Goal: Information Seeking & Learning: Learn about a topic

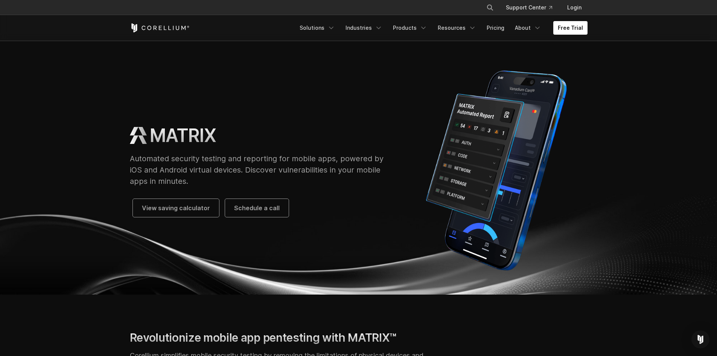
click at [480, 167] on img at bounding box center [496, 170] width 182 height 211
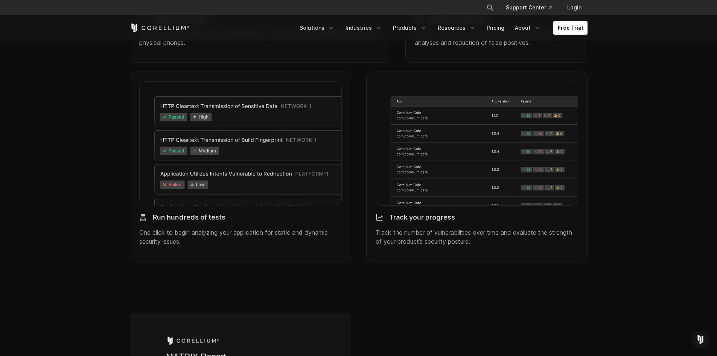
scroll to position [1016, 0]
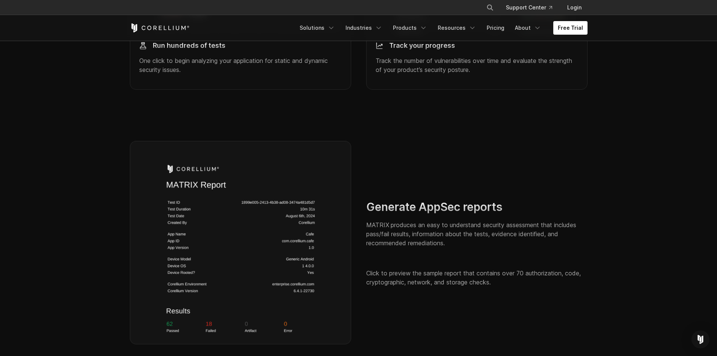
type input "**"
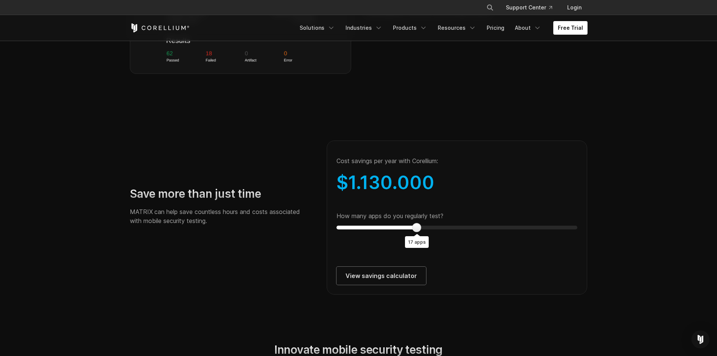
scroll to position [1279, 0]
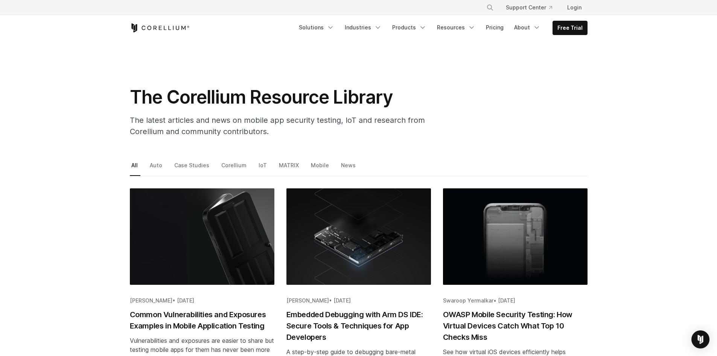
drag, startPoint x: 393, startPoint y: 273, endPoint x: 356, endPoint y: 196, distance: 85.5
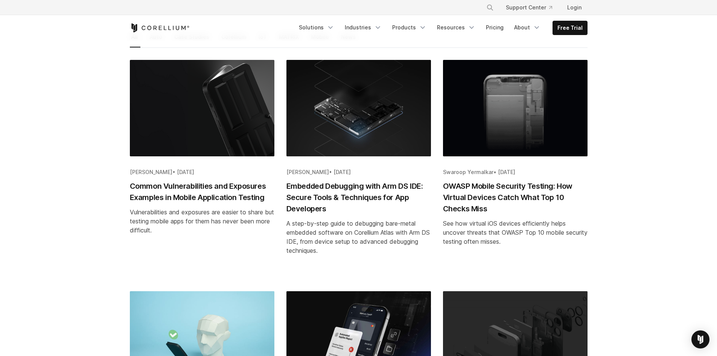
scroll to position [113, 0]
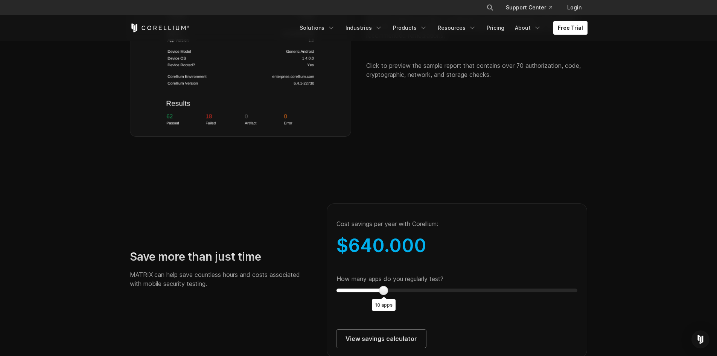
scroll to position [1392, 0]
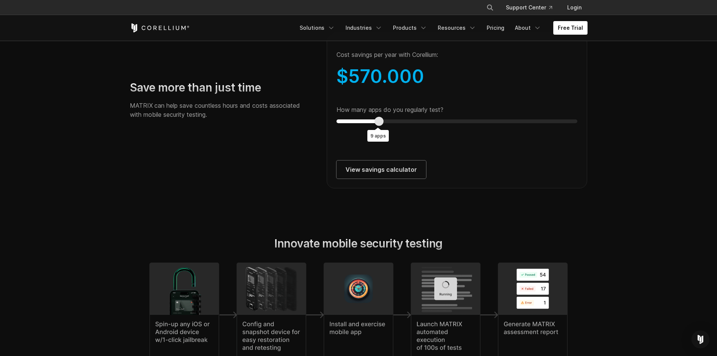
click at [374, 126] on div at bounding box center [378, 121] width 9 height 9
drag, startPoint x: 345, startPoint y: 141, endPoint x: 332, endPoint y: 143, distance: 13.3
click at [332, 143] on div "Cost savings per year with Corellium: $ 290.000 How many apps do you regularly …" at bounding box center [457, 111] width 261 height 154
drag, startPoint x: 354, startPoint y: 145, endPoint x: 389, endPoint y: 145, distance: 34.2
click at [389, 145] on div "Cost savings per year with Corellium: $ 290.000 How many apps do you regularly …" at bounding box center [457, 111] width 261 height 154
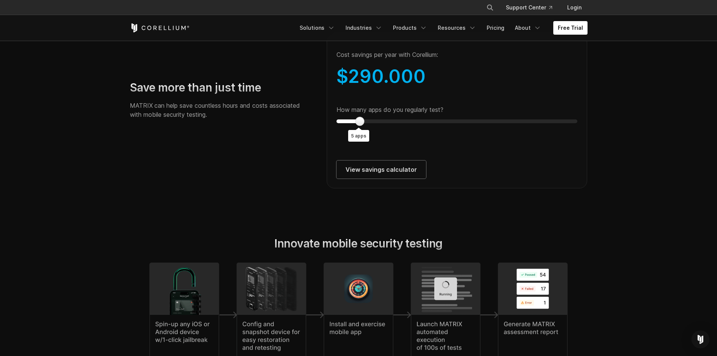
drag, startPoint x: 359, startPoint y: 136, endPoint x: 365, endPoint y: 129, distance: 8.8
click at [368, 131] on div "Cost savings per year with Corellium: $ 290.000 How many apps do you regularly …" at bounding box center [457, 111] width 261 height 154
type input "*"
click at [305, 188] on div "Save more than just time MATRIX can help save countless hours and costs associa…" at bounding box center [358, 102] width 473 height 171
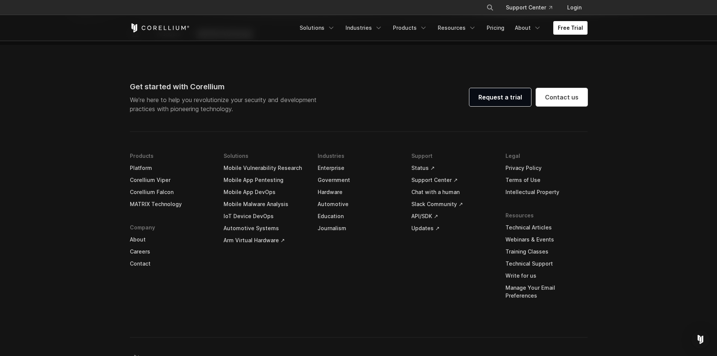
scroll to position [2835, 0]
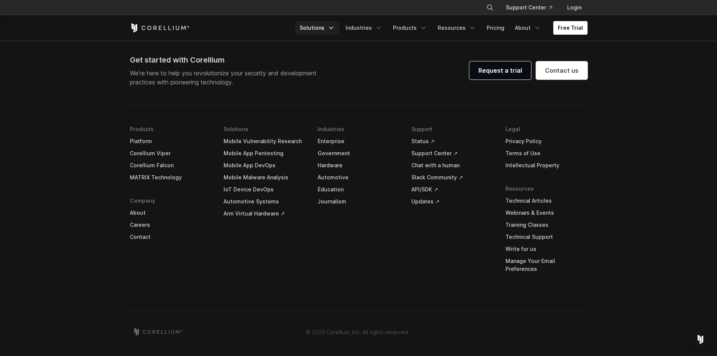
click at [328, 26] on link "Solutions" at bounding box center [317, 28] width 44 height 14
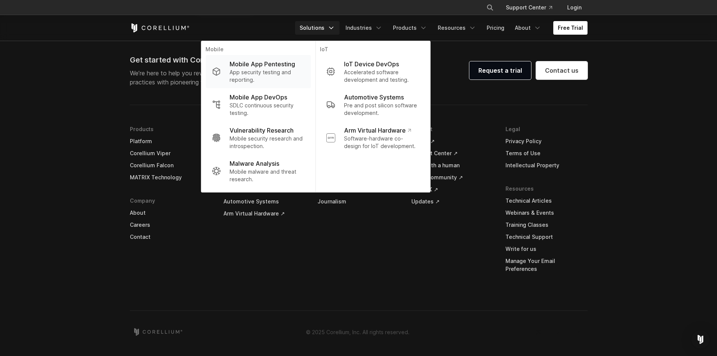
click at [256, 78] on p "App security testing and reporting." at bounding box center [266, 75] width 75 height 15
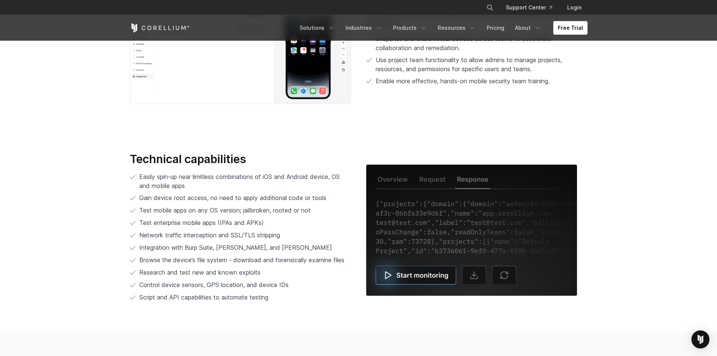
scroll to position [1502, 0]
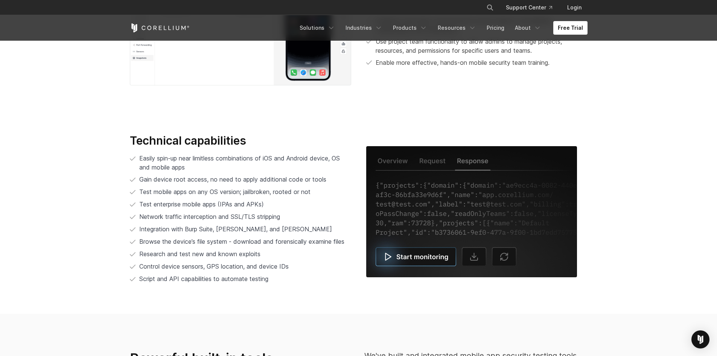
click at [397, 252] on img at bounding box center [471, 211] width 211 height 131
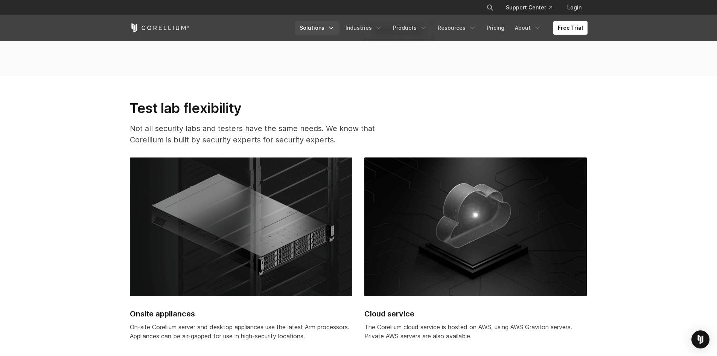
scroll to position [1841, 0]
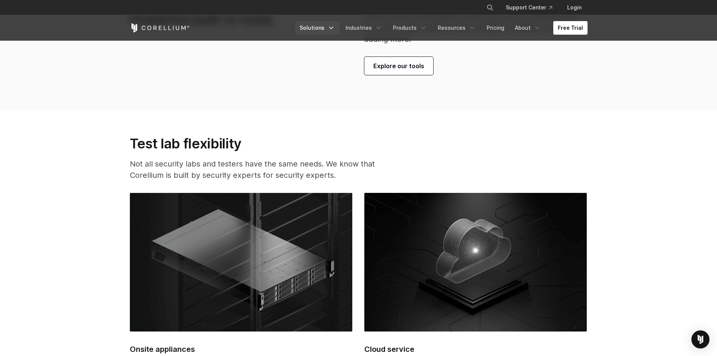
click at [329, 26] on link "Solutions" at bounding box center [317, 28] width 44 height 14
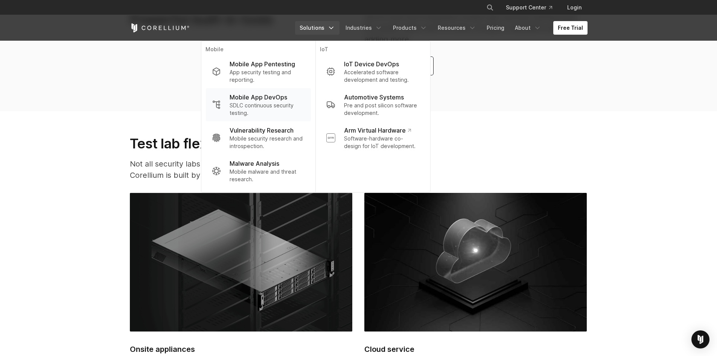
click at [279, 104] on p "SDLC continuous security testing." at bounding box center [266, 109] width 75 height 15
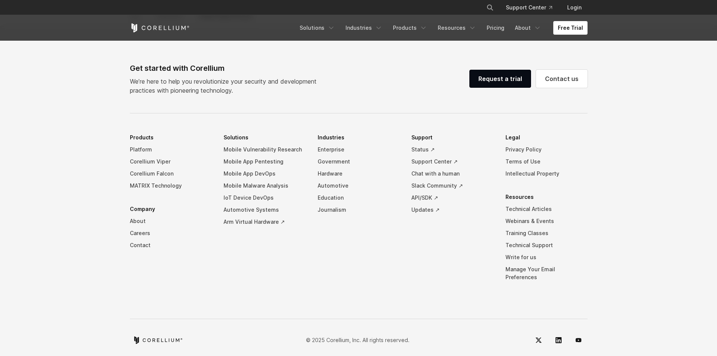
scroll to position [2546, 0]
click at [333, 30] on link "Solutions" at bounding box center [317, 28] width 44 height 14
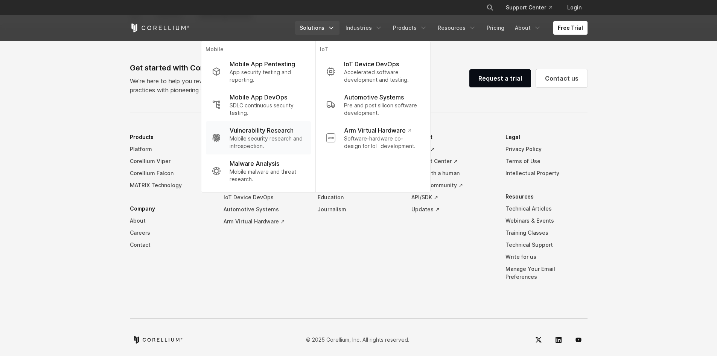
click at [256, 144] on p "Mobile security research and introspection." at bounding box center [266, 142] width 75 height 15
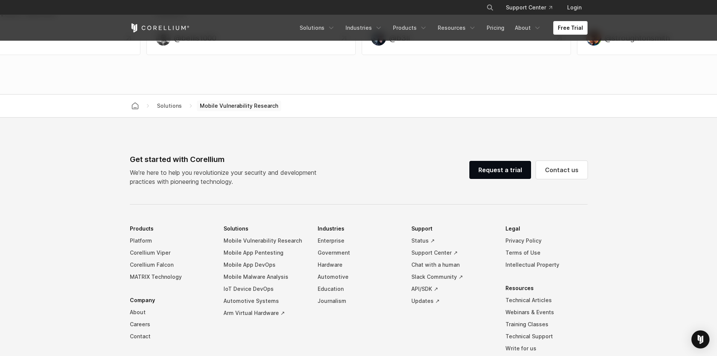
scroll to position [2525, 0]
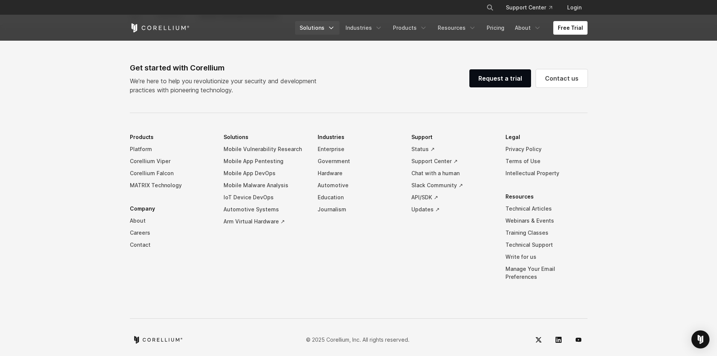
click at [331, 26] on link "Solutions" at bounding box center [317, 28] width 44 height 14
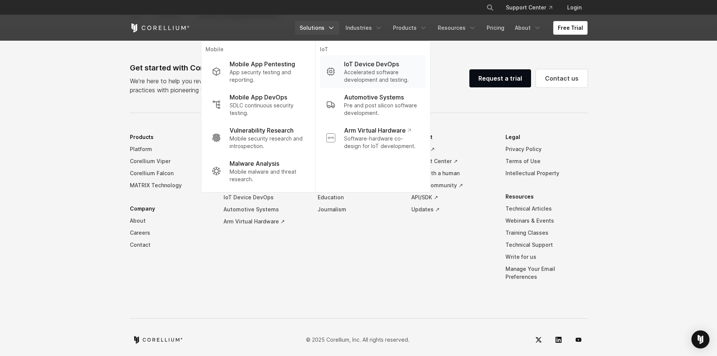
click at [379, 69] on p "Accelerated software development and testing." at bounding box center [381, 75] width 75 height 15
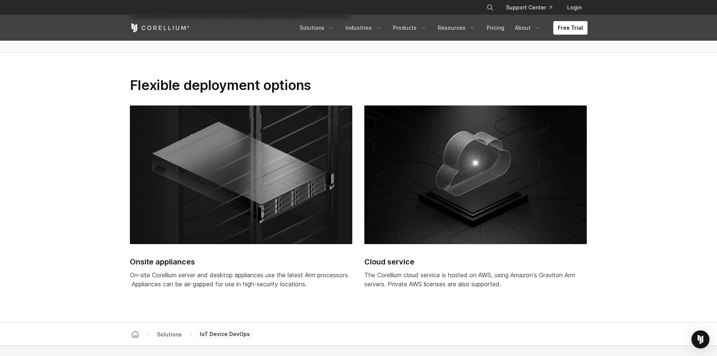
scroll to position [1818, 0]
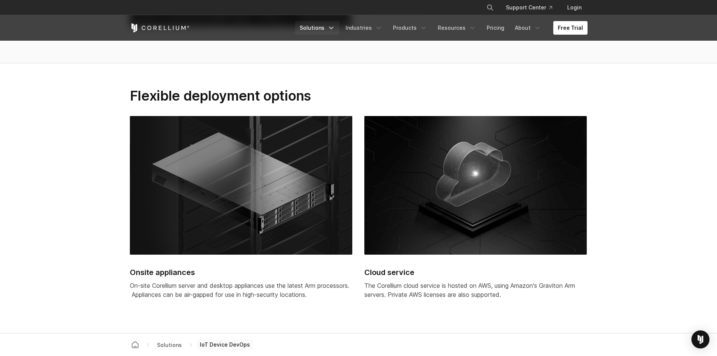
click at [332, 30] on link "Solutions" at bounding box center [317, 28] width 44 height 14
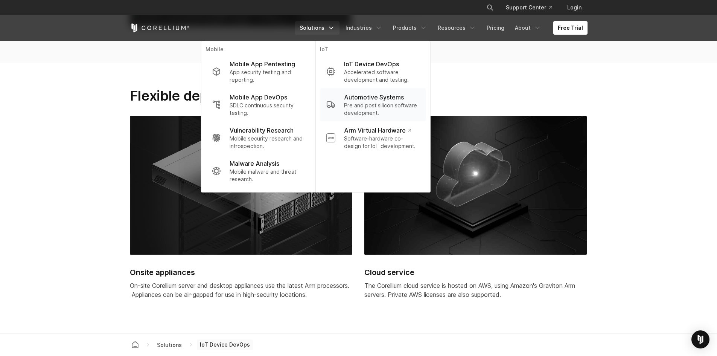
click at [356, 111] on p "Pre and post silicon software development." at bounding box center [381, 109] width 75 height 15
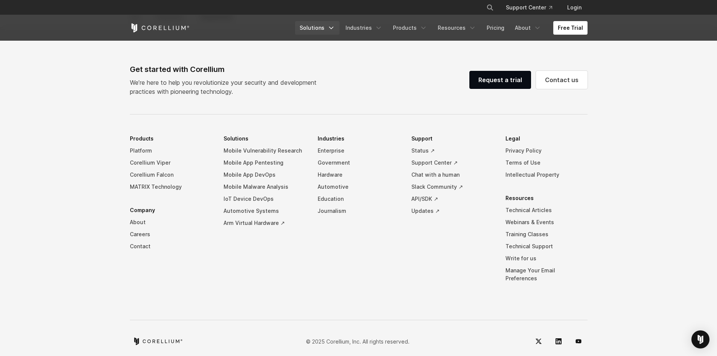
scroll to position [2152, 0]
click at [325, 26] on link "Solutions" at bounding box center [317, 28] width 44 height 14
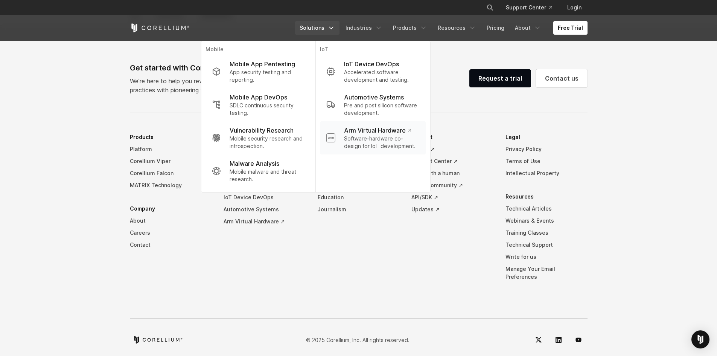
click at [357, 137] on p "Software-hardware co-design for IoT development." at bounding box center [381, 142] width 75 height 15
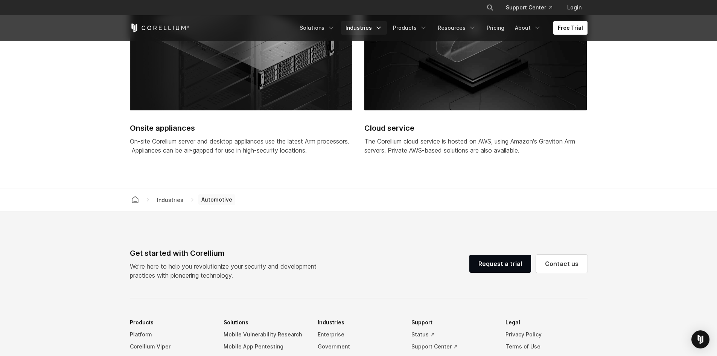
scroll to position [1888, 0]
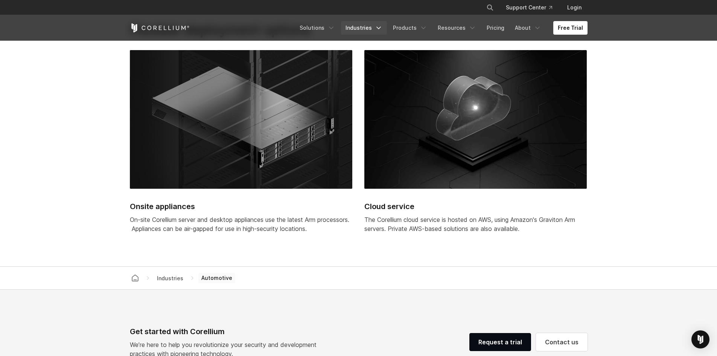
click at [376, 29] on link "Industries" at bounding box center [364, 28] width 46 height 14
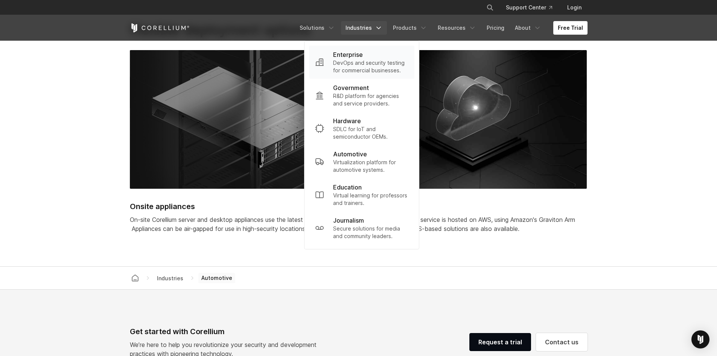
click at [369, 58] on div "Enterprise" at bounding box center [370, 54] width 75 height 9
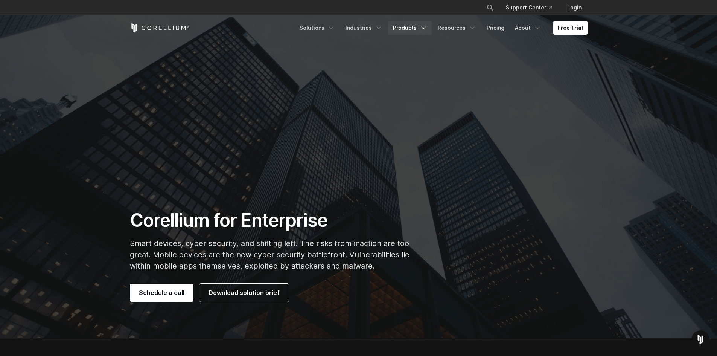
click at [425, 32] on link "Products" at bounding box center [409, 28] width 43 height 14
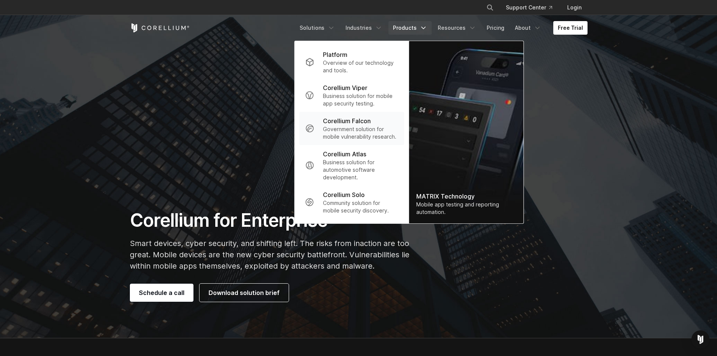
click at [362, 130] on p "Government solution for mobile vulnerability research." at bounding box center [360, 132] width 75 height 15
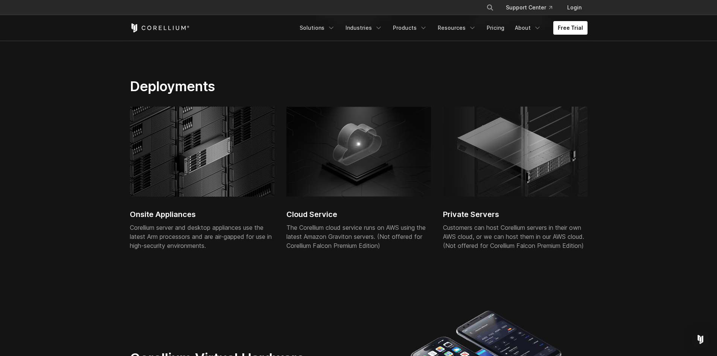
scroll to position [1806, 0]
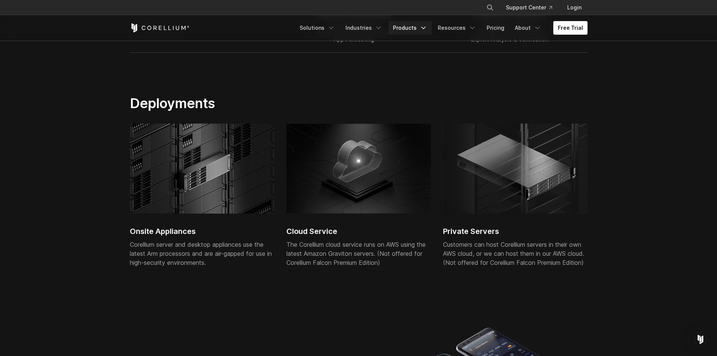
click at [419, 29] on link "Products" at bounding box center [409, 28] width 43 height 14
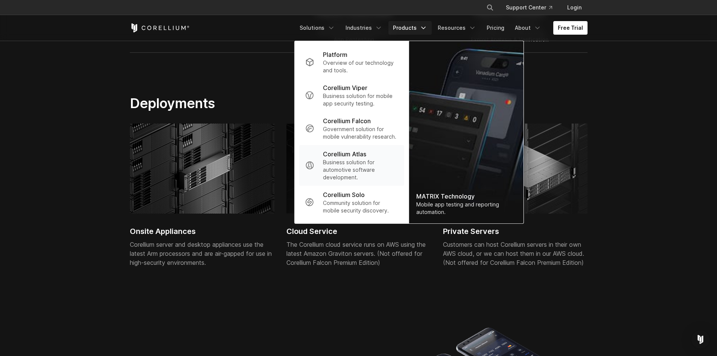
click at [353, 164] on p "Business solution for automotive software development." at bounding box center [360, 169] width 75 height 23
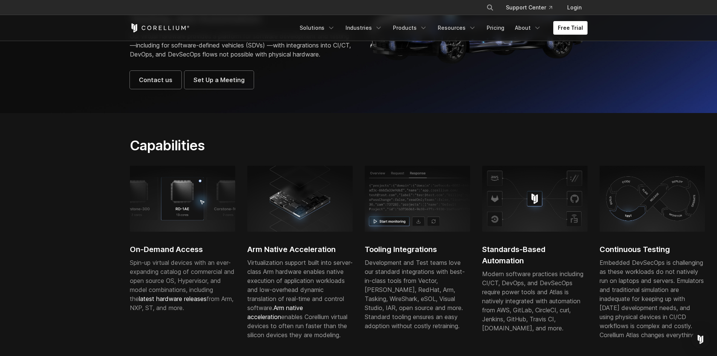
scroll to position [113, 0]
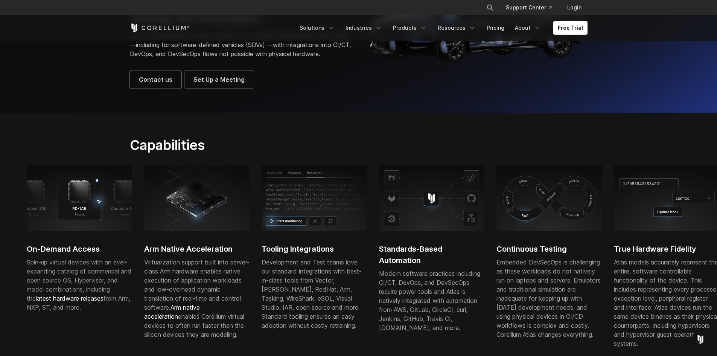
drag, startPoint x: 386, startPoint y: 203, endPoint x: 290, endPoint y: 204, distance: 96.3
click at [290, 204] on img at bounding box center [313, 197] width 105 height 65
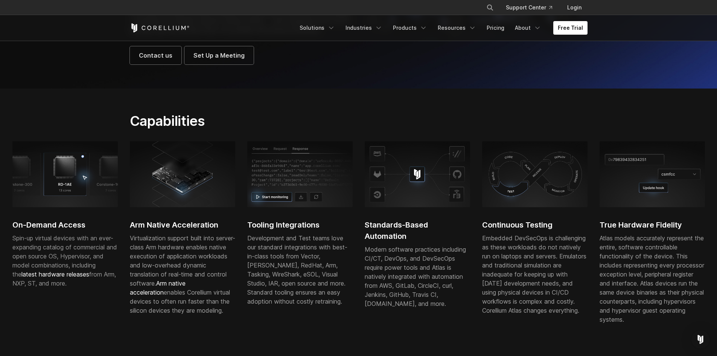
scroll to position [150, 0]
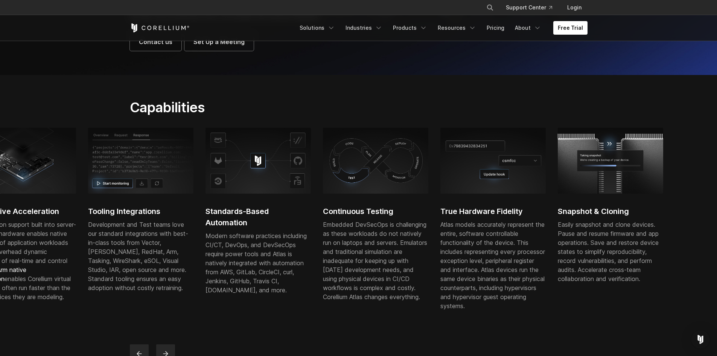
drag, startPoint x: 334, startPoint y: 183, endPoint x: 258, endPoint y: 183, distance: 76.4
click at [263, 183] on img at bounding box center [257, 160] width 105 height 65
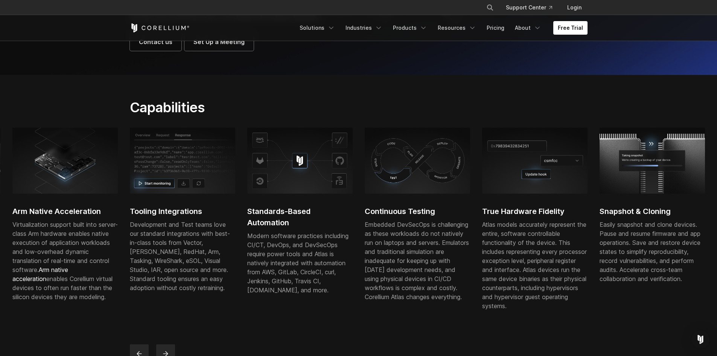
drag, startPoint x: 511, startPoint y: 183, endPoint x: 243, endPoint y: 183, distance: 267.1
click at [482, 183] on img at bounding box center [534, 160] width 105 height 65
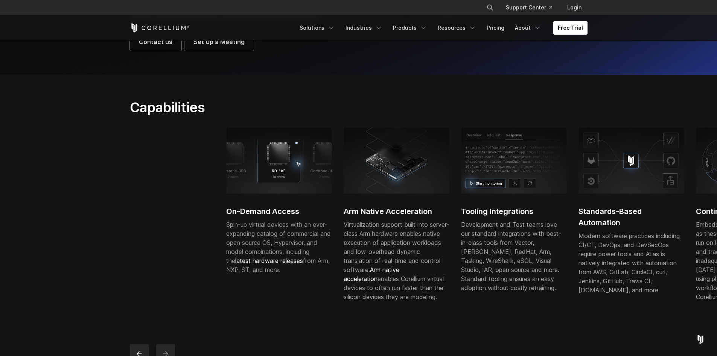
drag, startPoint x: 144, startPoint y: 187, endPoint x: 649, endPoint y: 187, distance: 505.7
click at [628, 187] on img at bounding box center [630, 160] width 105 height 65
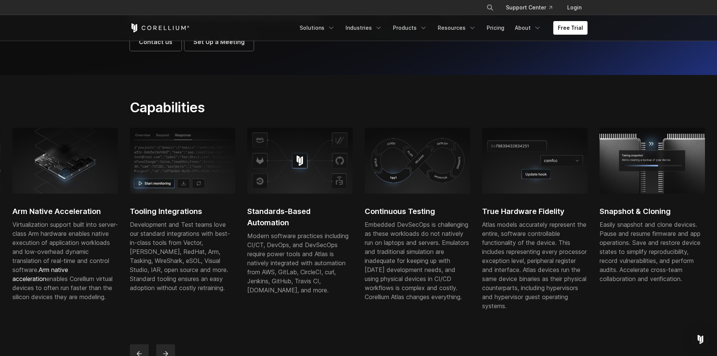
drag, startPoint x: 211, startPoint y: 176, endPoint x: 576, endPoint y: 181, distance: 365.4
click at [235, 179] on img at bounding box center [182, 160] width 105 height 65
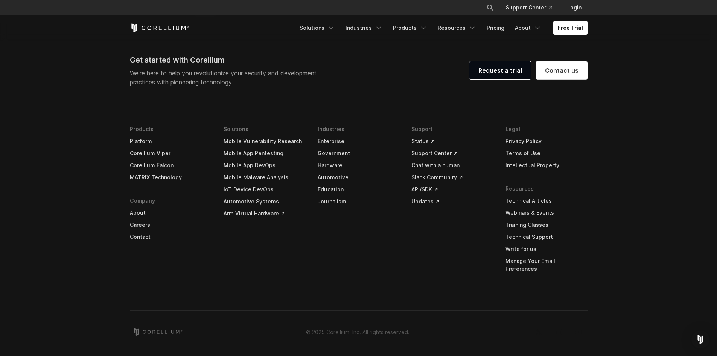
scroll to position [1879, 0]
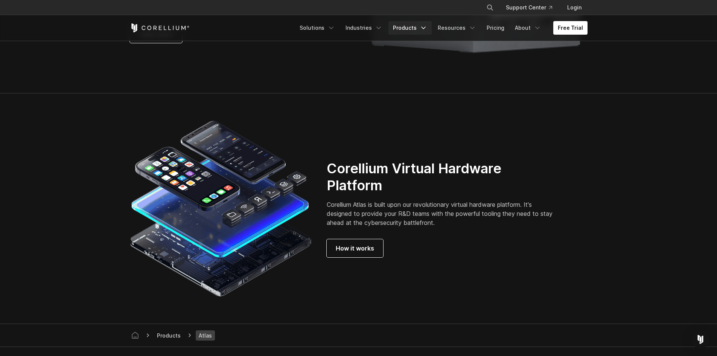
click at [415, 29] on link "Products" at bounding box center [409, 28] width 43 height 14
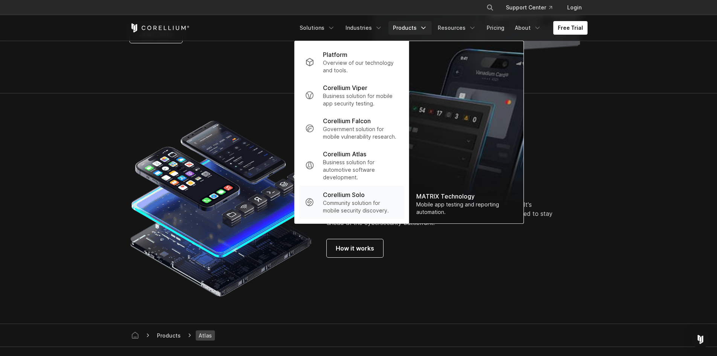
click at [360, 197] on p "Corellium Solo" at bounding box center [344, 194] width 42 height 9
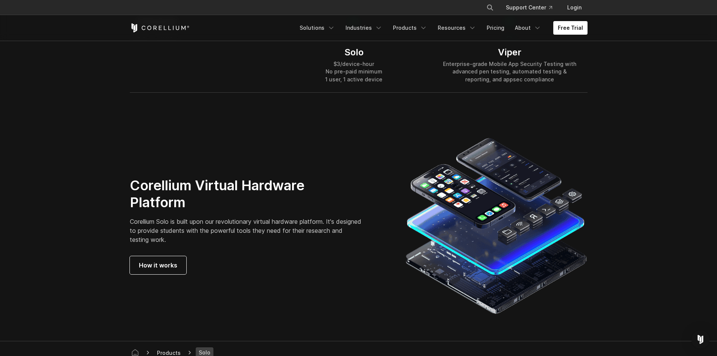
scroll to position [1210, 0]
click at [375, 27] on link "Industries" at bounding box center [364, 28] width 46 height 14
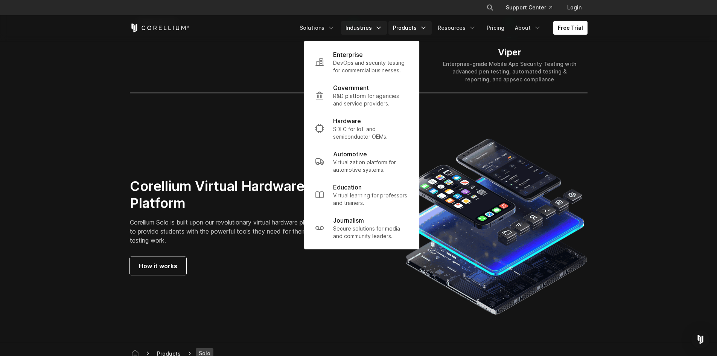
click at [421, 24] on link "Products" at bounding box center [409, 28] width 43 height 14
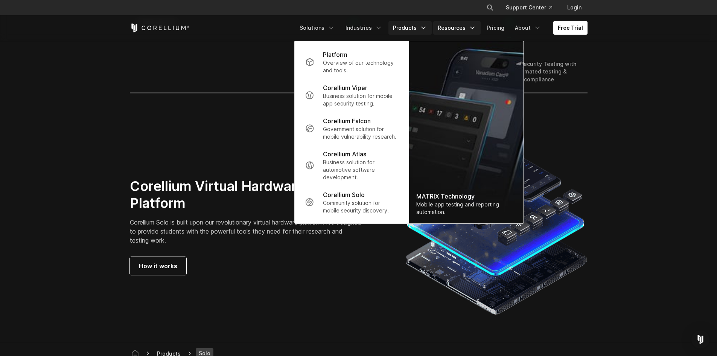
click at [451, 26] on link "Resources" at bounding box center [456, 28] width 47 height 14
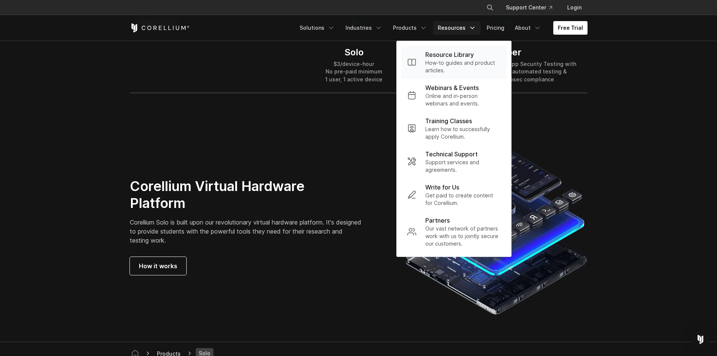
click at [439, 51] on p "Resource Library" at bounding box center [449, 54] width 49 height 9
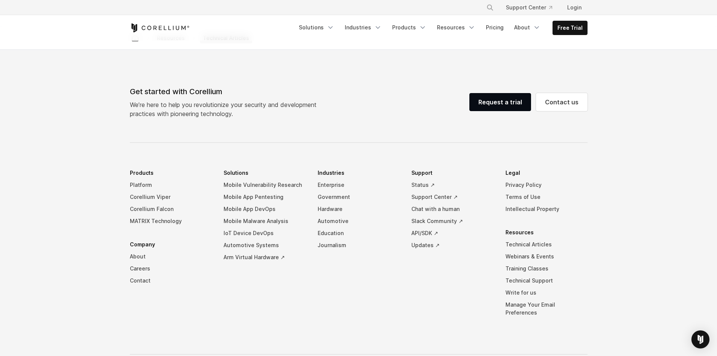
scroll to position [1462, 0]
click at [461, 29] on link "Resources" at bounding box center [455, 28] width 47 height 14
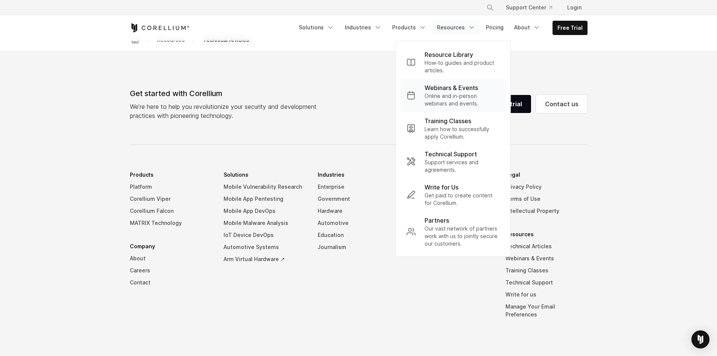
click at [461, 94] on p "Online and in-person webinars and events." at bounding box center [461, 99] width 75 height 15
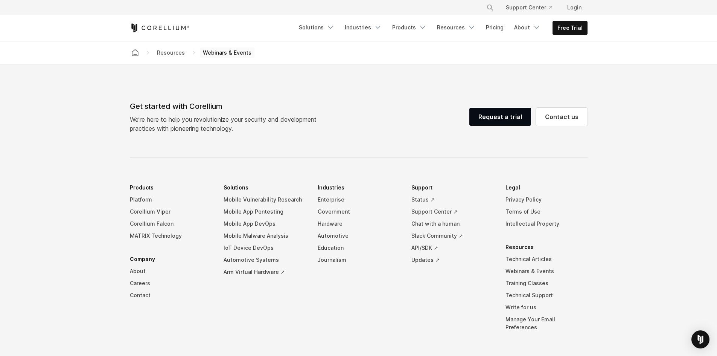
scroll to position [1102, 0]
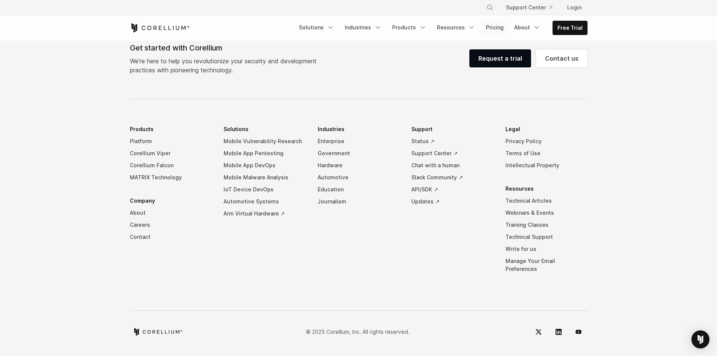
click at [494, 33] on link "Pricing" at bounding box center [494, 28] width 27 height 14
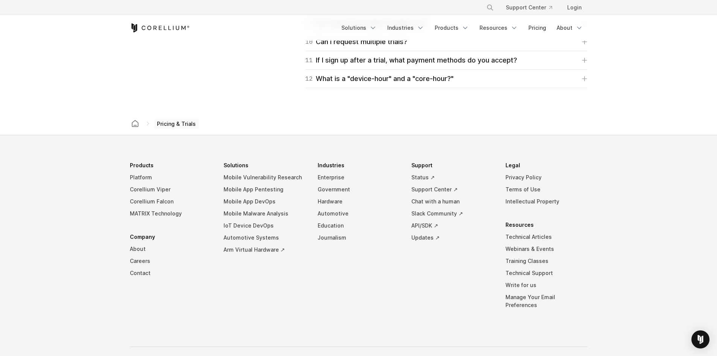
scroll to position [1295, 0]
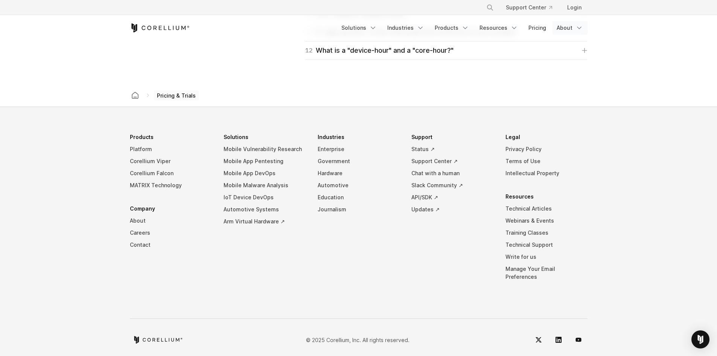
click at [561, 29] on link "About" at bounding box center [569, 28] width 35 height 14
click at [150, 26] on icon "Corellium Home" at bounding box center [160, 27] width 60 height 9
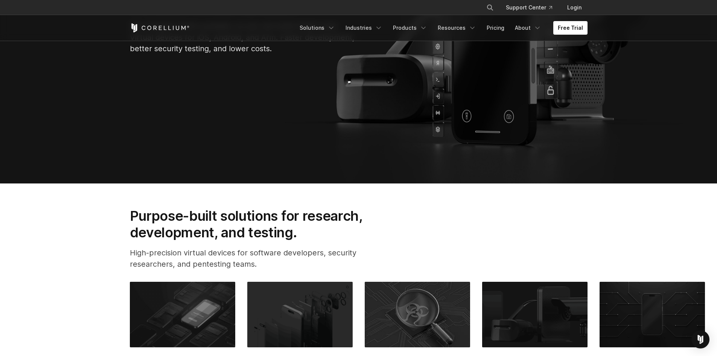
drag, startPoint x: 481, startPoint y: 174, endPoint x: 510, endPoint y: 160, distance: 32.3
click at [420, 125] on section "Corellium Virtual Hardware We changed what's possible, so you can build what's …" at bounding box center [358, 28] width 717 height 309
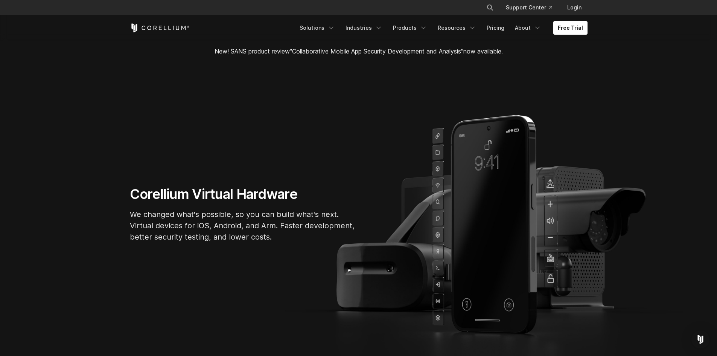
drag, startPoint x: 486, startPoint y: 190, endPoint x: 424, endPoint y: 188, distance: 62.1
click at [424, 188] on section "Corellium Virtual Hardware We changed what's possible, so you can build what's …" at bounding box center [358, 216] width 717 height 309
drag, startPoint x: 523, startPoint y: 192, endPoint x: 485, endPoint y: 175, distance: 41.0
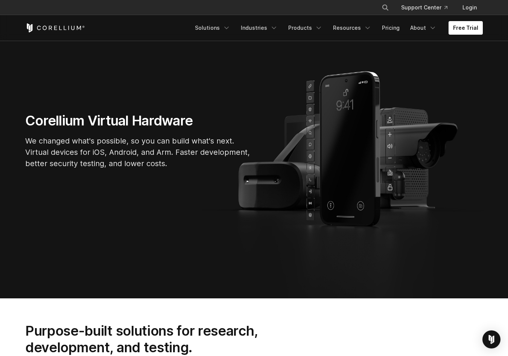
scroll to position [75, 0]
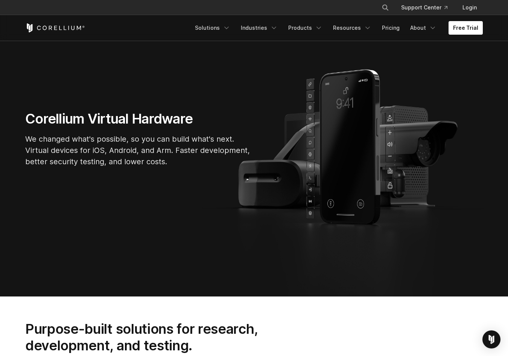
click at [350, 194] on section "Corellium Virtual Hardware We changed what's possible, so you can build what's …" at bounding box center [254, 141] width 508 height 309
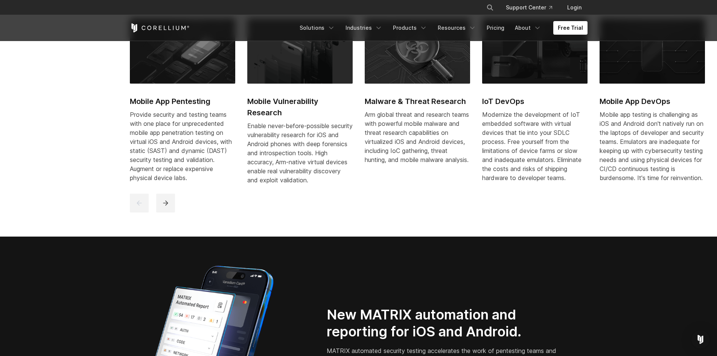
scroll to position [414, 0]
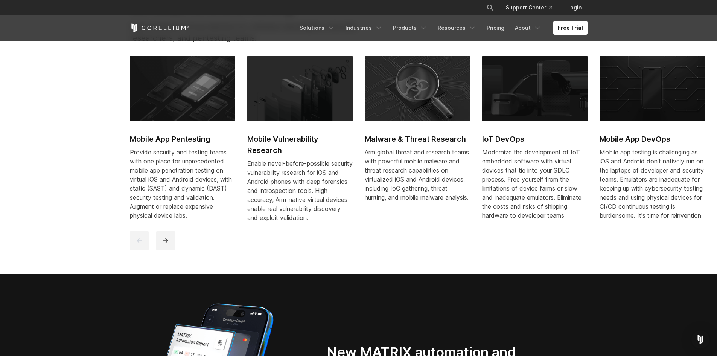
drag, startPoint x: 204, startPoint y: 149, endPoint x: 170, endPoint y: 147, distance: 33.2
click at [172, 147] on div "Mobile App Pentesting Provide security and testing teams with one place for unp…" at bounding box center [541, 143] width 822 height 175
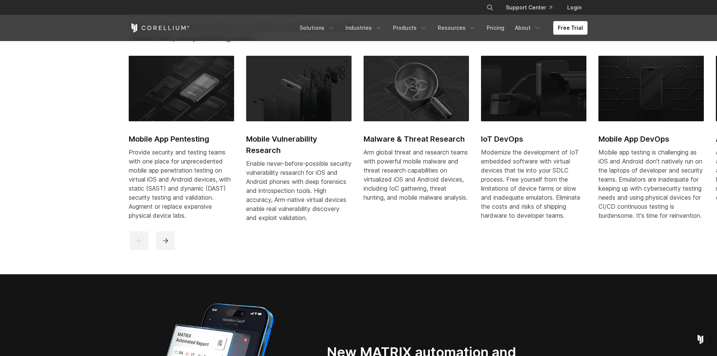
click at [363, 167] on div "Arm global threat and research teams with powerful mobile malware and threat re…" at bounding box center [415, 174] width 105 height 54
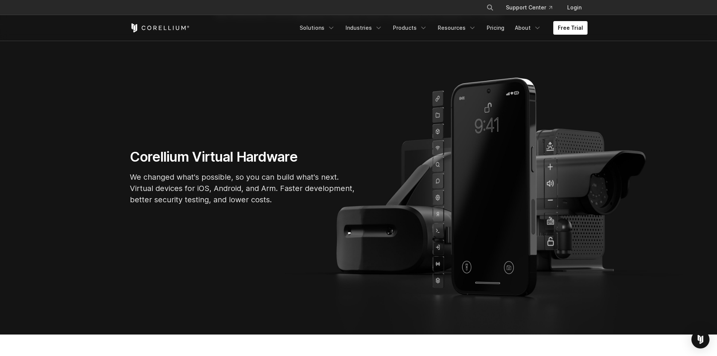
scroll to position [0, 0]
